Goal: Task Accomplishment & Management: Complete application form

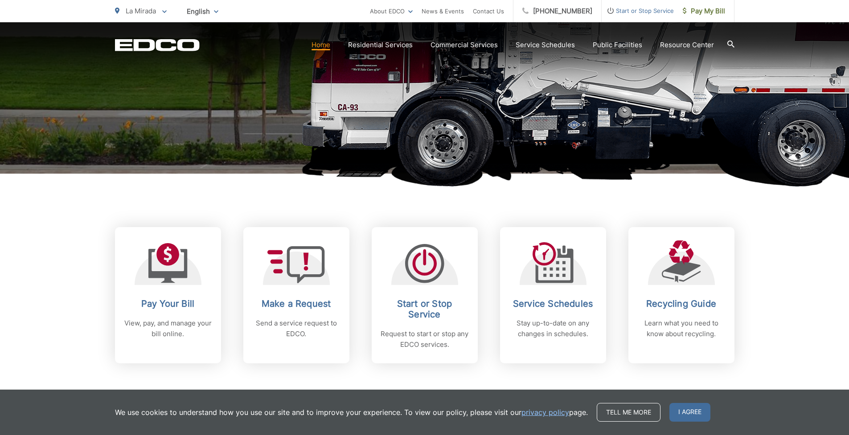
scroll to position [334, 0]
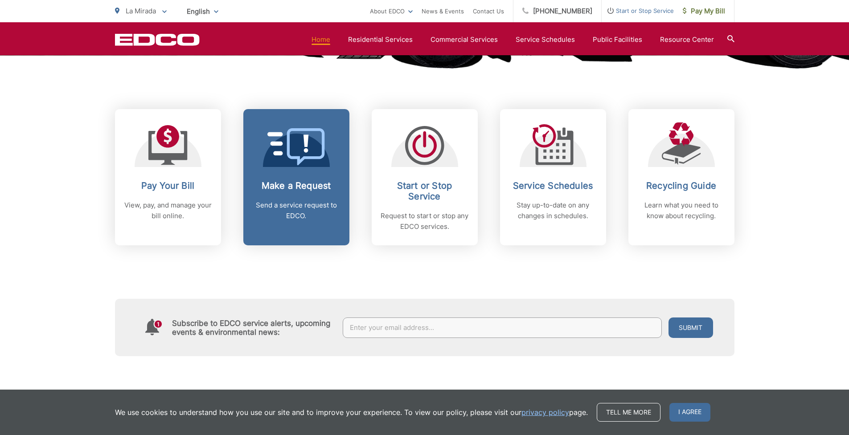
click at [279, 204] on p "Send a service request to EDCO." at bounding box center [296, 210] width 88 height 21
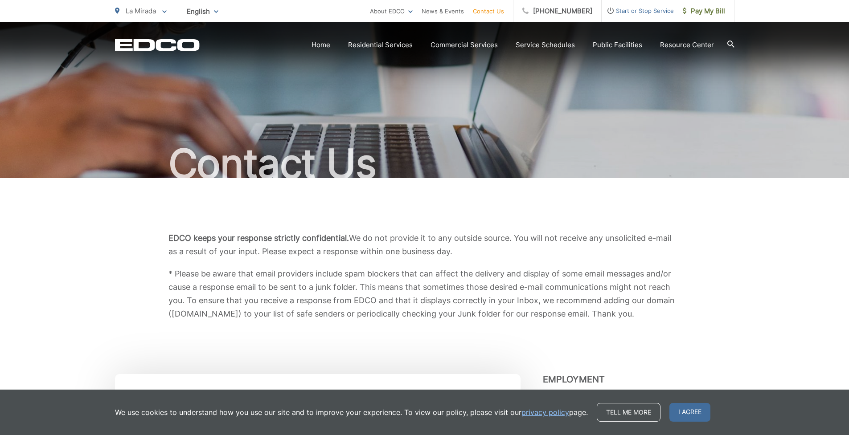
scroll to position [243, 0]
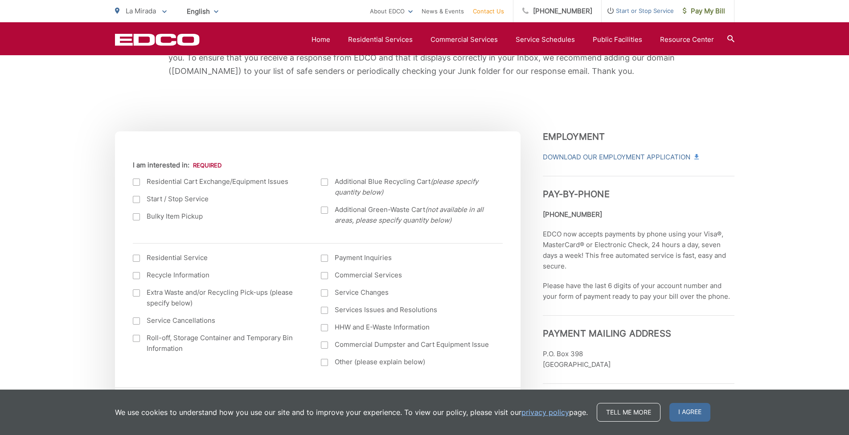
click at [187, 221] on label "Bulky Item Pickup" at bounding box center [218, 216] width 171 height 11
click at [0, 0] on input "Bulky Item Pickup" at bounding box center [0, 0] width 0 height 0
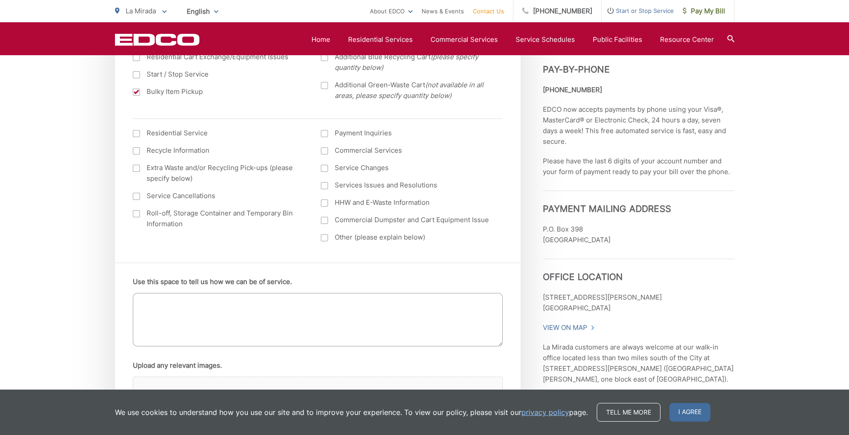
scroll to position [389, 0]
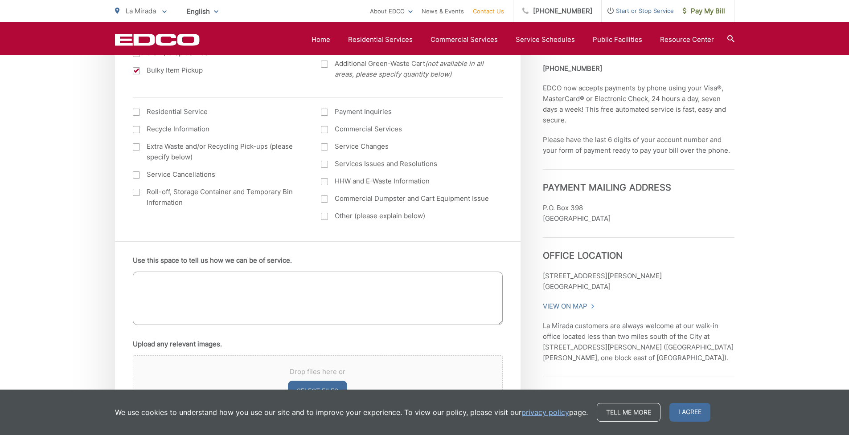
click at [233, 295] on textarea "Use this space to tell us how we can be of service." at bounding box center [318, 298] width 370 height 53
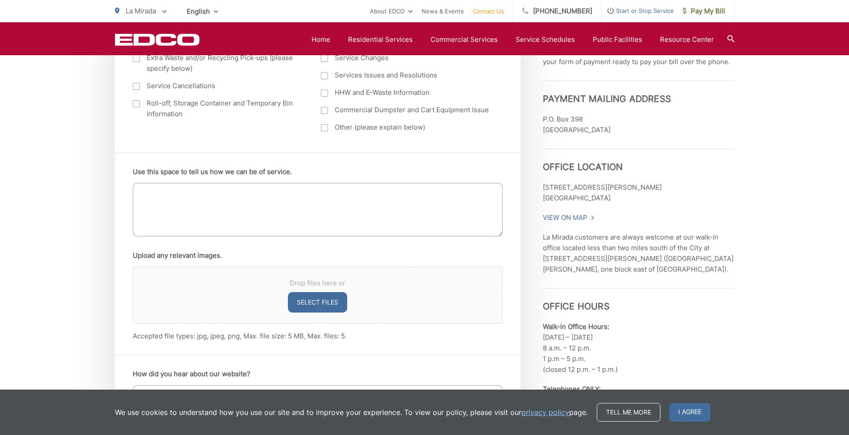
scroll to position [511, 0]
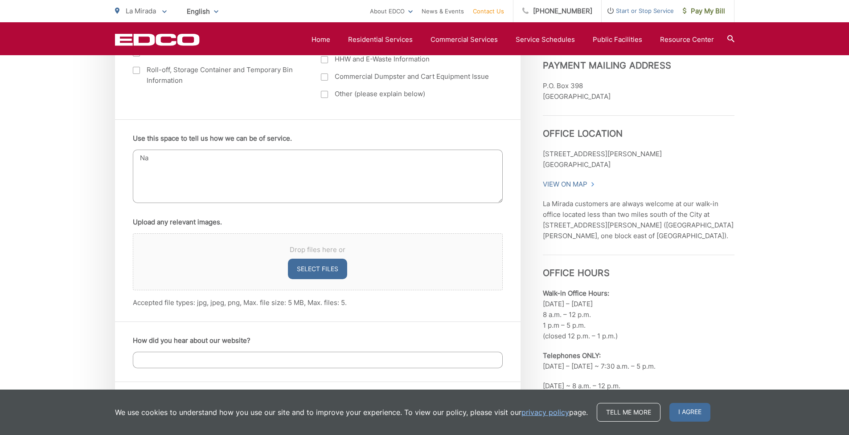
type textarea "N"
type textarea "I"
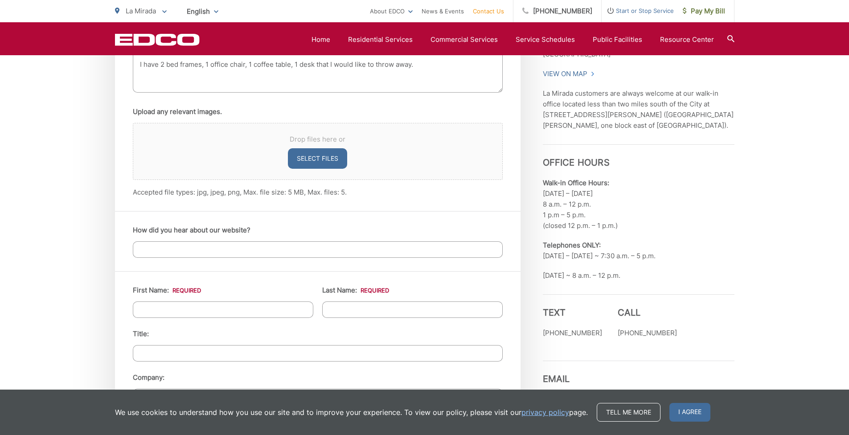
scroll to position [715, 0]
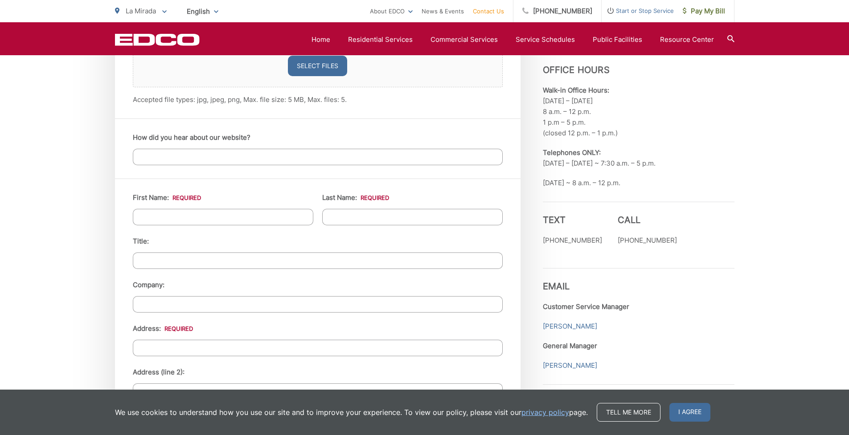
type textarea "Name on account: Harry Seon I have 2 bed frames, 1 office chair, 1 coffee table…"
type input "Harry"
type input "Seon"
type input "14520 Los Fuentes Rd"
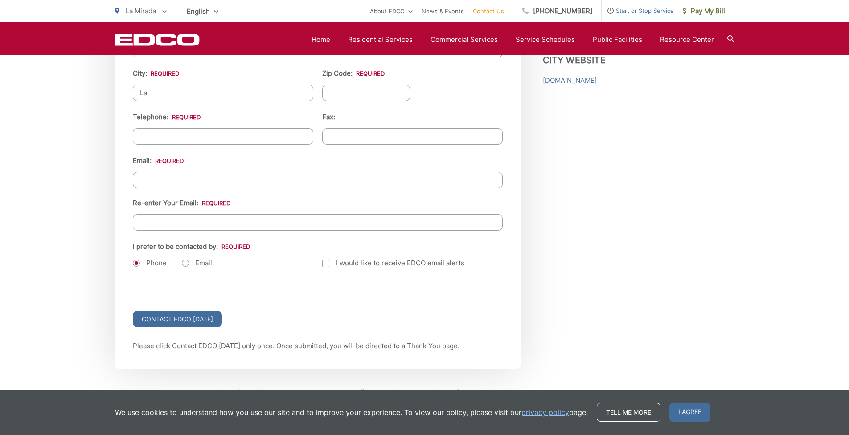
scroll to position [1019, 0]
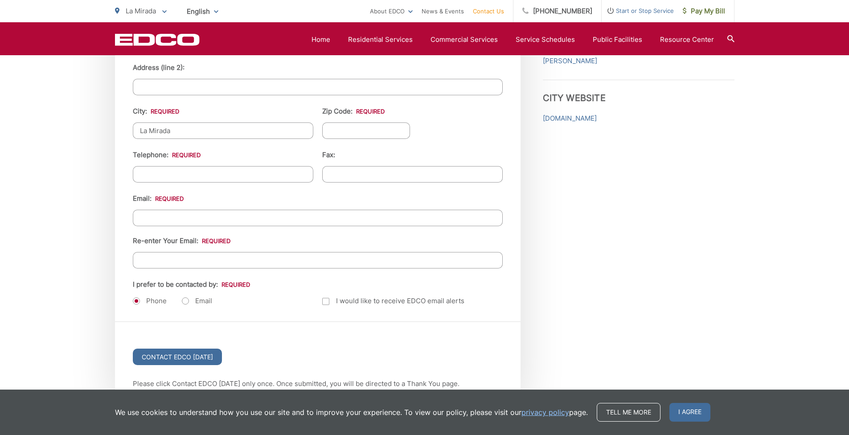
type input "La Mirada"
type input "90638"
type input "(562) 409-5689"
type input "(___) ___-____"
type input "egyptlee332@gmail.com"
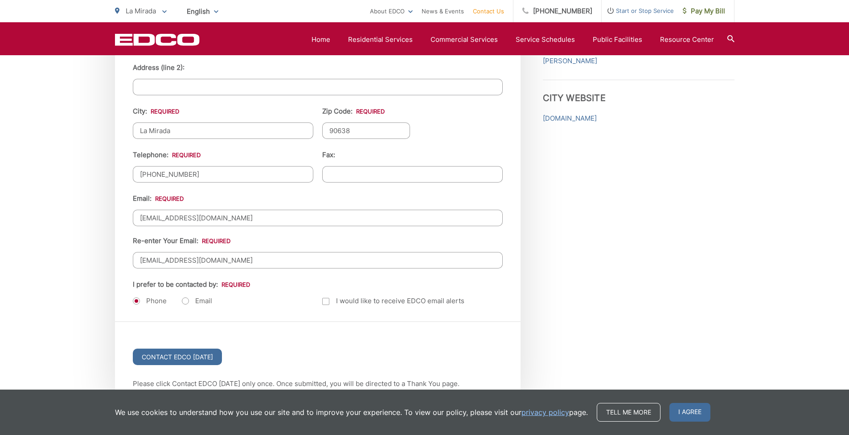
type input "egyptlee332@gmail.com"
click at [205, 302] on label "Email" at bounding box center [197, 301] width 30 height 9
radio input "true"
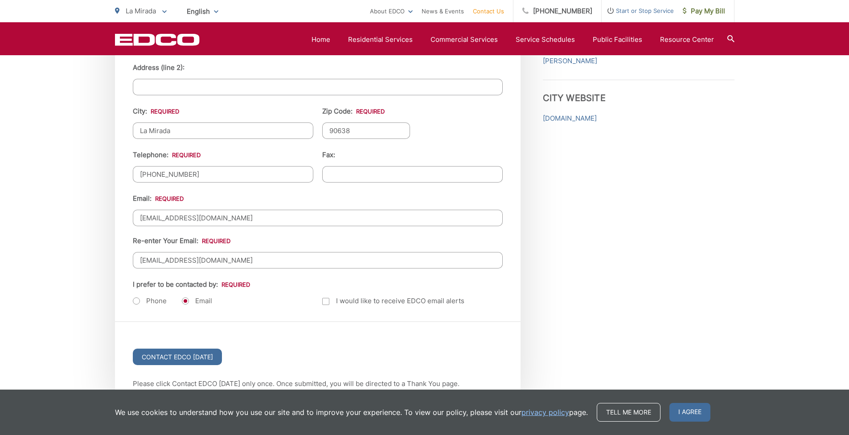
scroll to position [1032, 0]
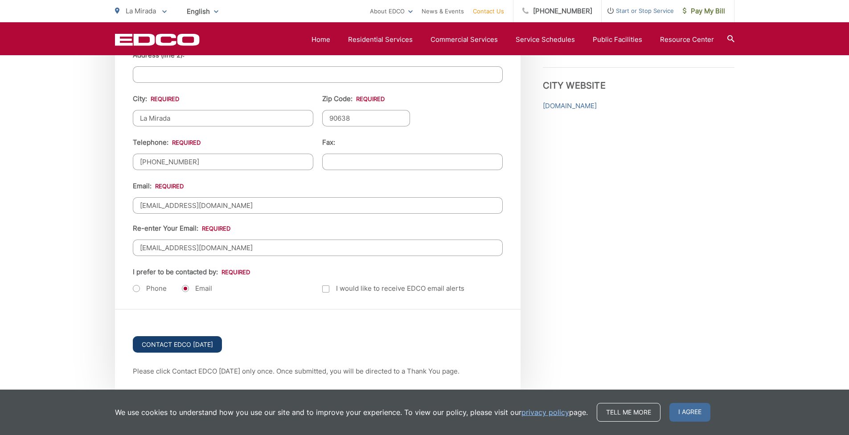
click at [187, 345] on input "Contact EDCO Today" at bounding box center [177, 345] width 89 height 16
